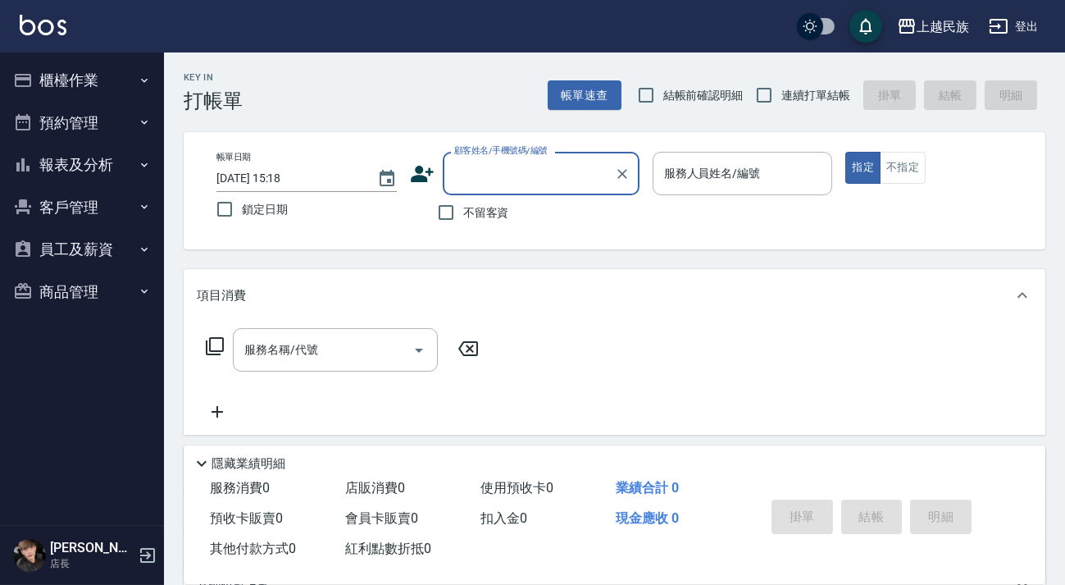
click at [550, 156] on div "顧客姓名/手機號碼/編號" at bounding box center [541, 173] width 197 height 43
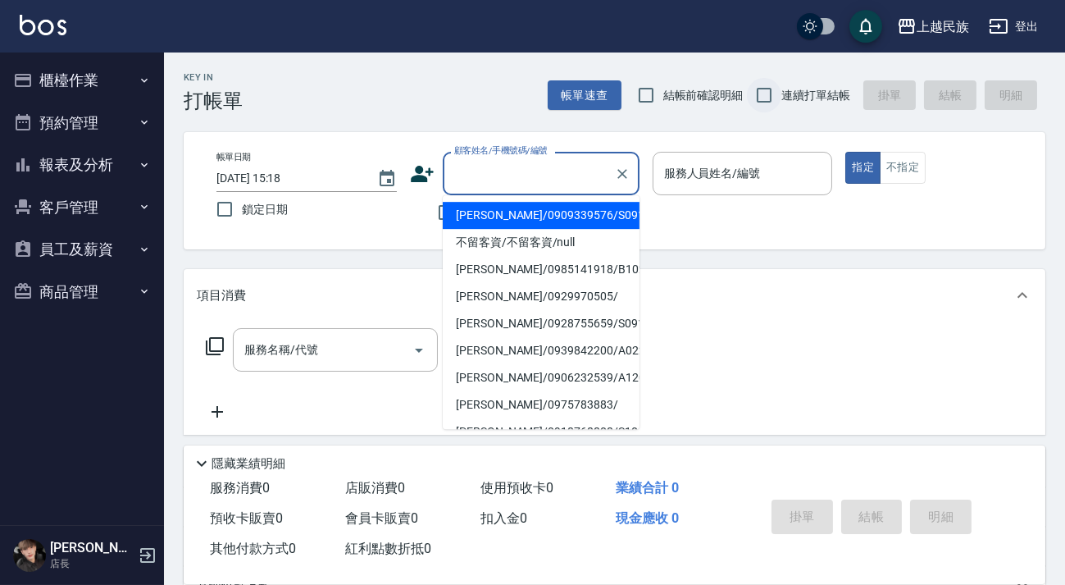
click at [778, 82] on input "連續打單結帳" at bounding box center [764, 95] width 34 height 34
checkbox input "true"
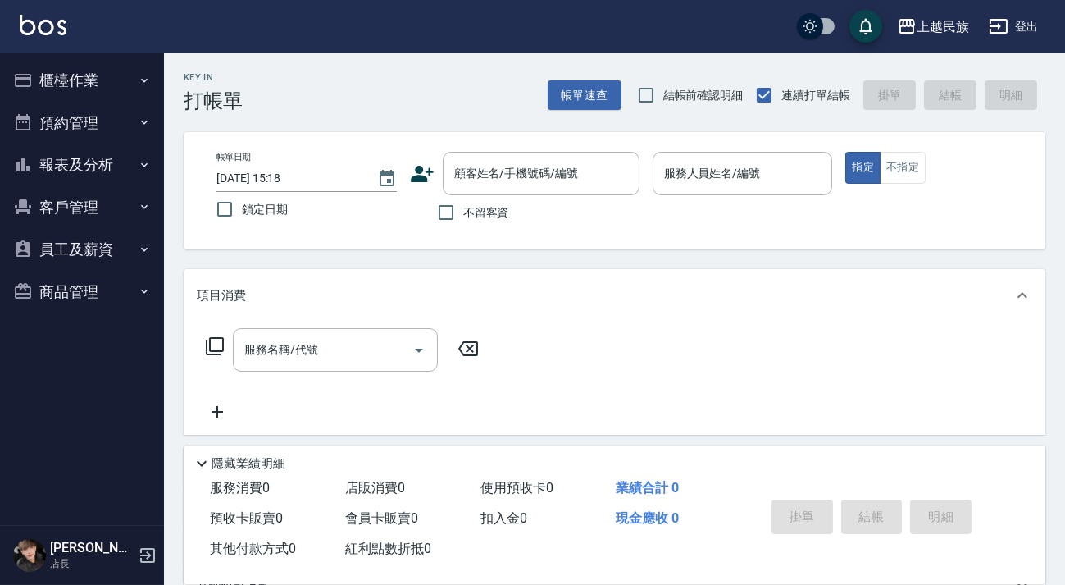
click at [52, 155] on button "報表及分析" at bounding box center [82, 165] width 151 height 43
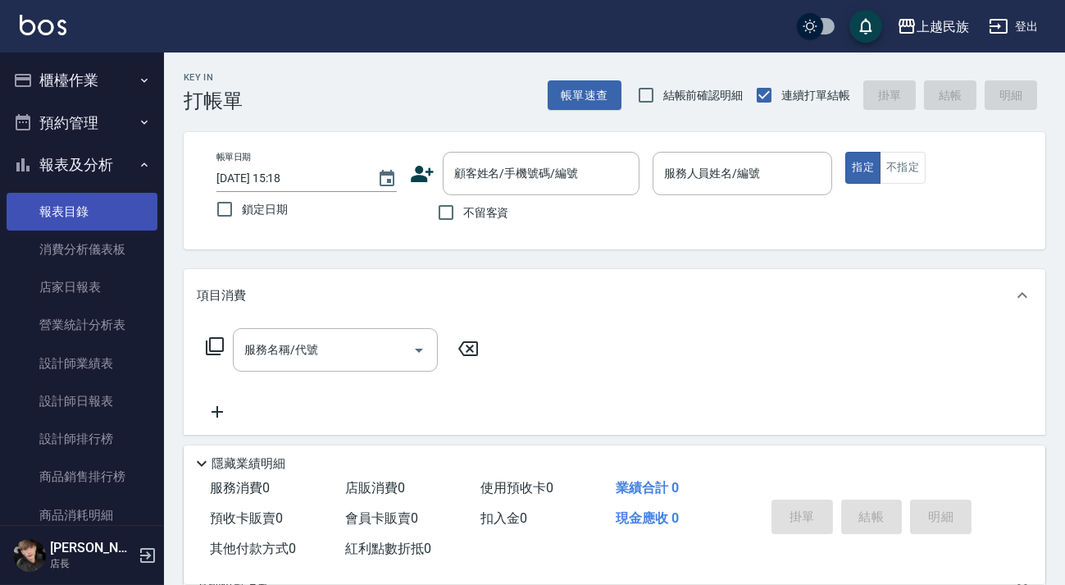
click at [106, 227] on link "報表目錄" at bounding box center [82, 212] width 151 height 38
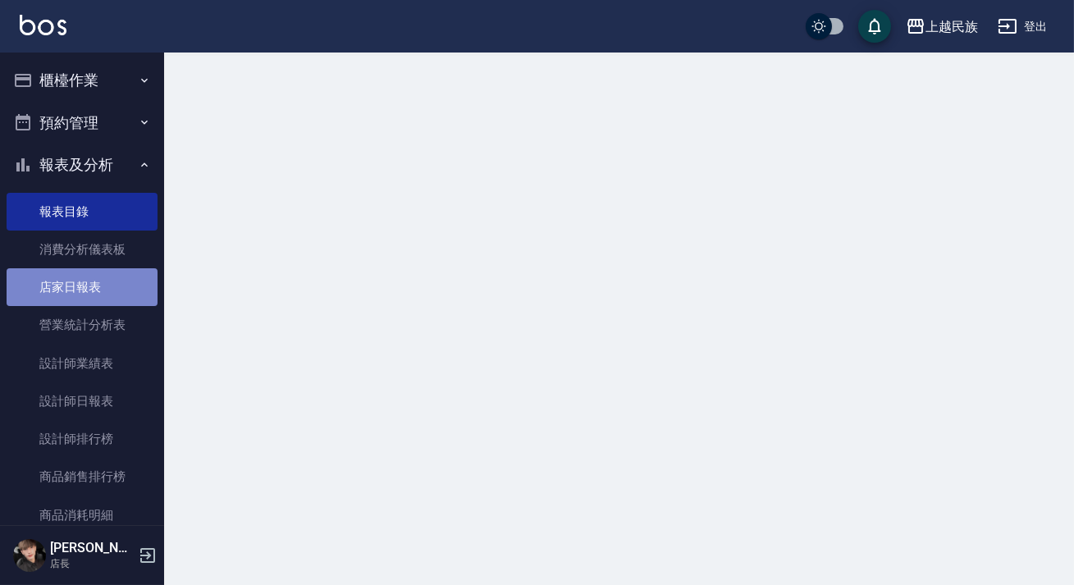
click at [113, 286] on link "店家日報表" at bounding box center [82, 287] width 151 height 38
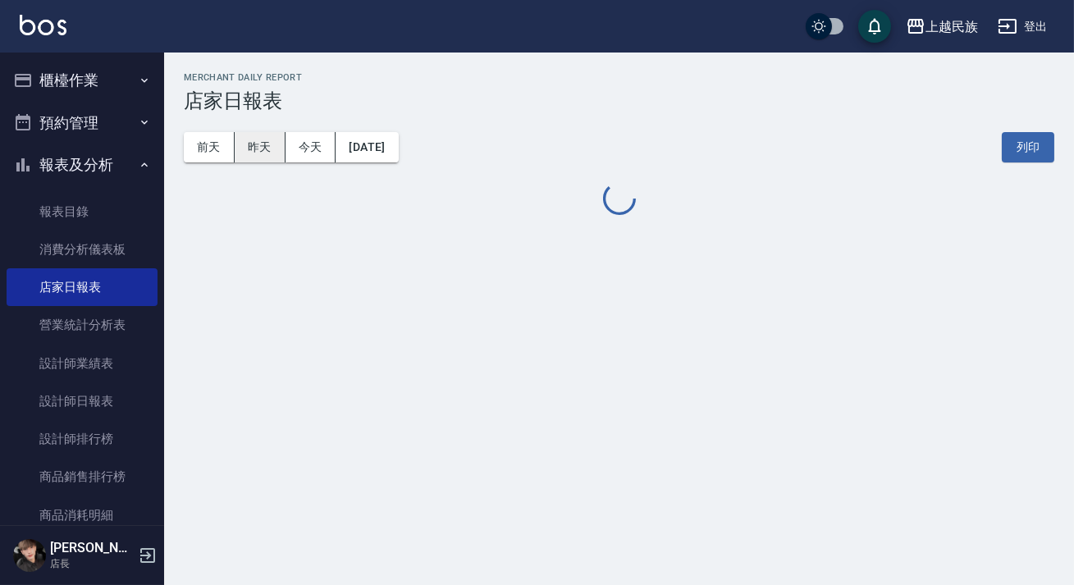
click at [267, 136] on button "昨天" at bounding box center [260, 147] width 51 height 30
click at [53, 21] on img at bounding box center [43, 25] width 47 height 21
